Goal: Communication & Community: Answer question/provide support

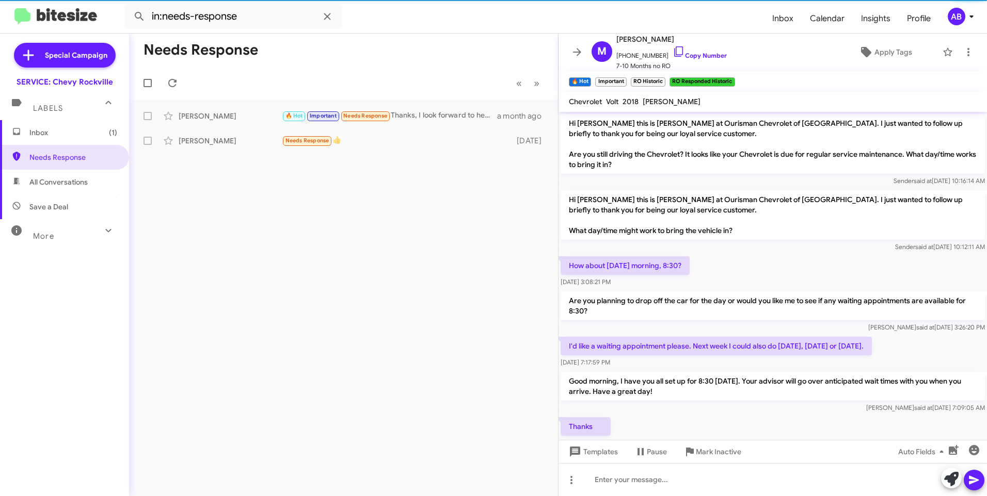
scroll to position [517, 0]
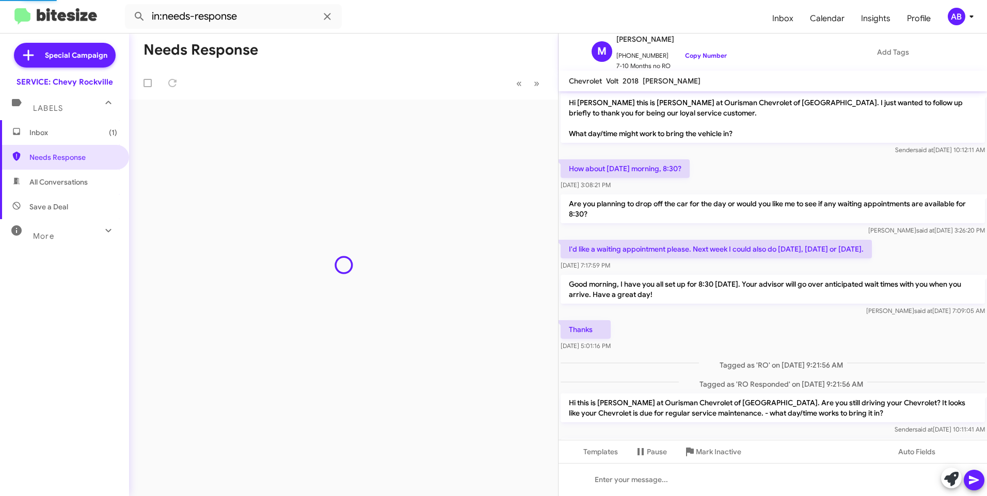
scroll to position [460, 0]
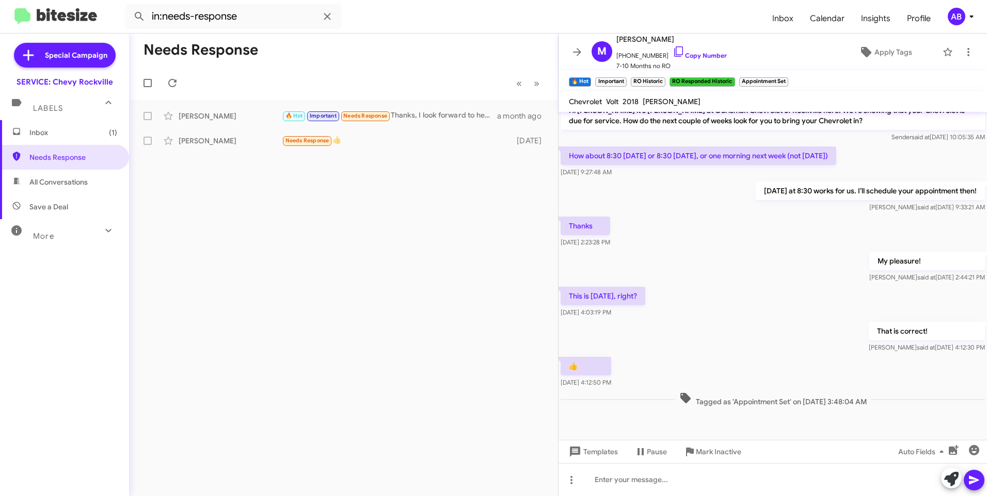
click at [41, 131] on span "Inbox (1)" at bounding box center [73, 132] width 88 height 10
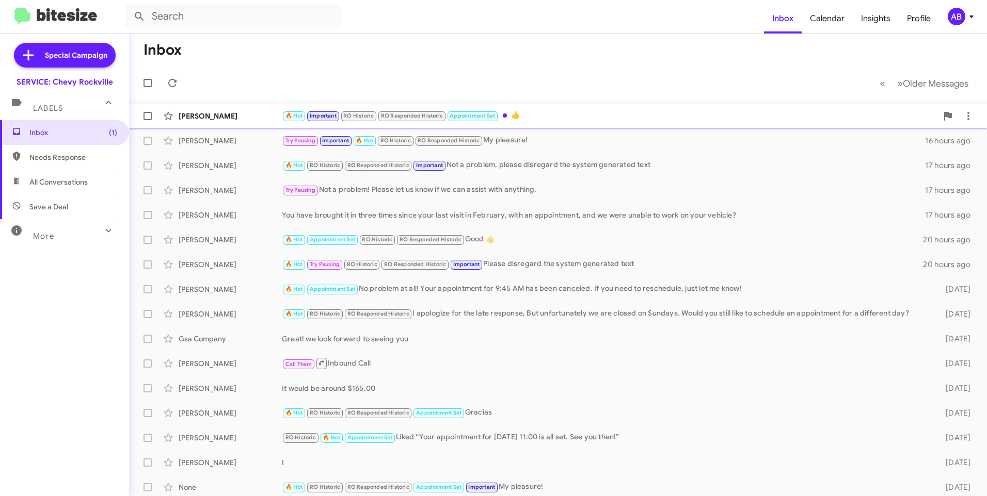
click at [222, 121] on div "[PERSON_NAME] 🔥 Hot Important RO Historic RO Responded Historic Appointment Set…" at bounding box center [557, 116] width 841 height 21
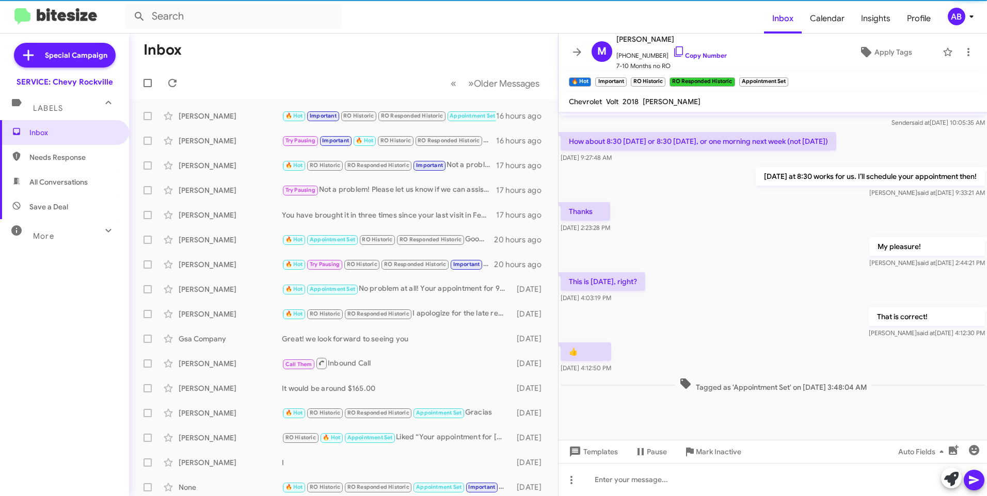
scroll to position [480, 0]
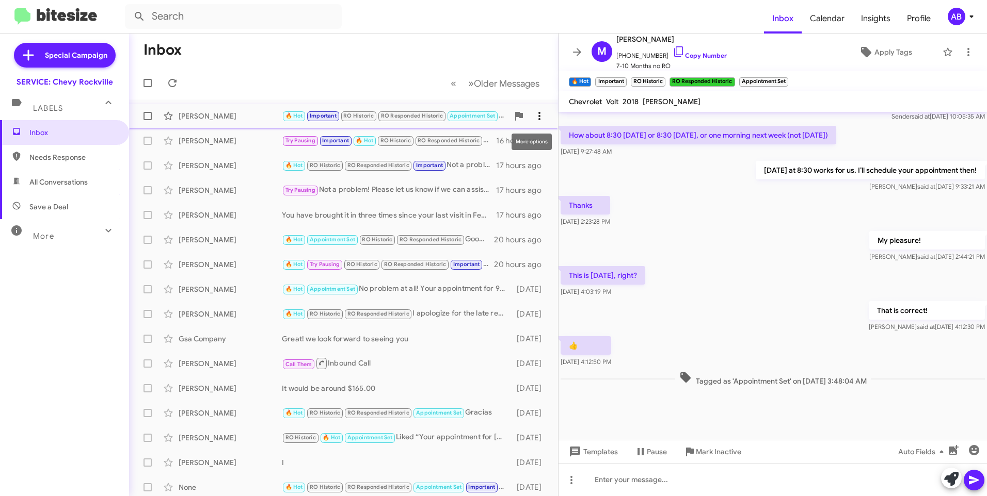
click at [533, 120] on icon at bounding box center [539, 116] width 12 height 12
click at [488, 167] on span "[PERSON_NAME] as responded" at bounding box center [481, 167] width 106 height 25
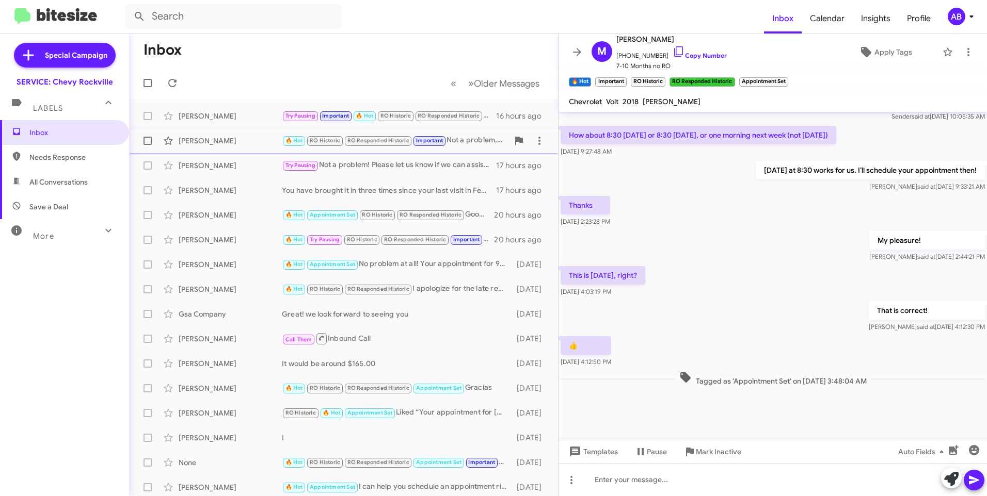
click at [234, 142] on div "[PERSON_NAME]" at bounding box center [230, 141] width 103 height 10
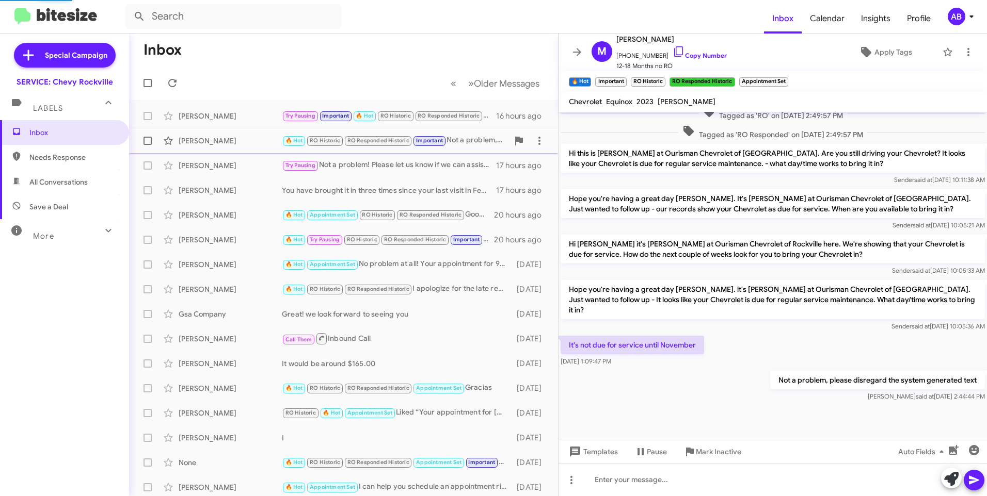
scroll to position [239, 0]
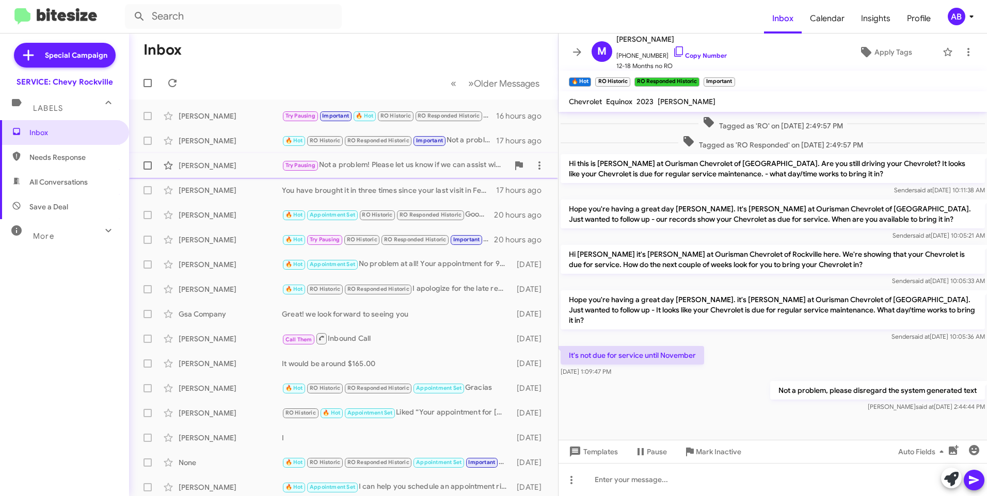
click at [232, 167] on div "[PERSON_NAME]" at bounding box center [230, 165] width 103 height 10
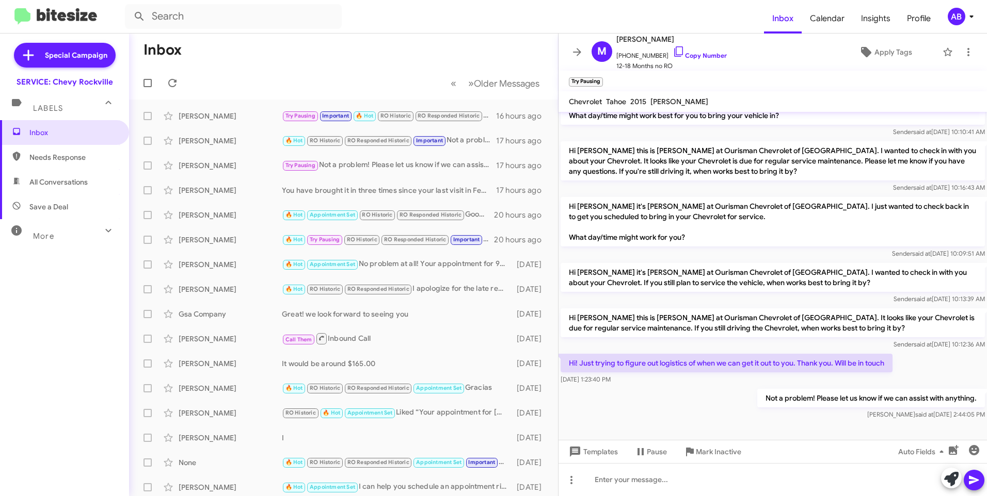
click at [395, 57] on mat-toolbar-row "Inbox" at bounding box center [343, 50] width 429 height 33
click at [426, 39] on mat-toolbar-row "Inbox" at bounding box center [343, 50] width 429 height 33
